Goal: Task Accomplishment & Management: Manage account settings

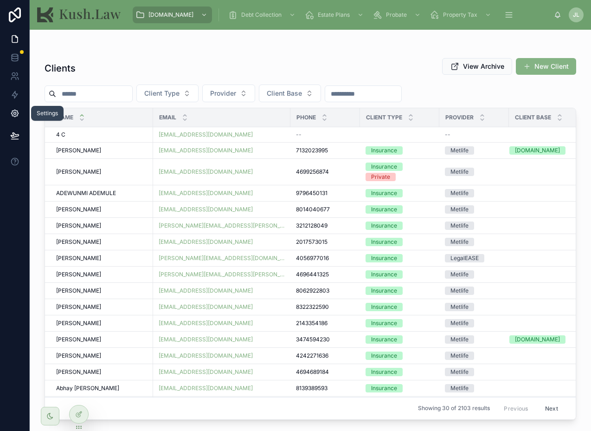
click at [19, 117] on link at bounding box center [14, 113] width 29 height 19
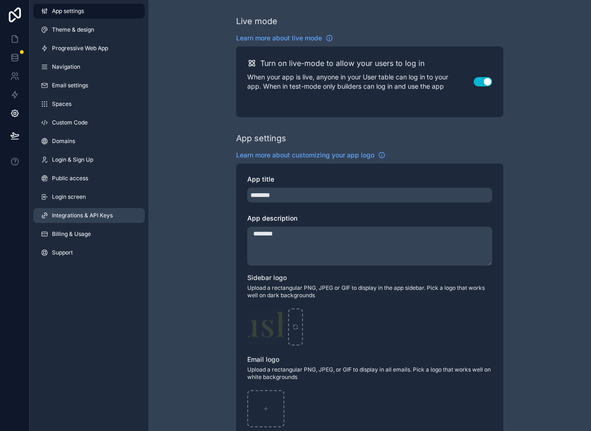
click at [115, 217] on link "Integrations & API Keys" at bounding box center [88, 215] width 111 height 15
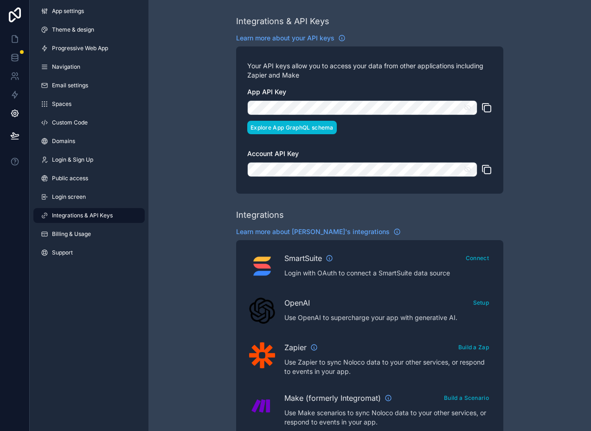
click at [318, 127] on button "Explore App GraphQL schema" at bounding box center [292, 127] width 90 height 13
